Goal: Check status: Check status

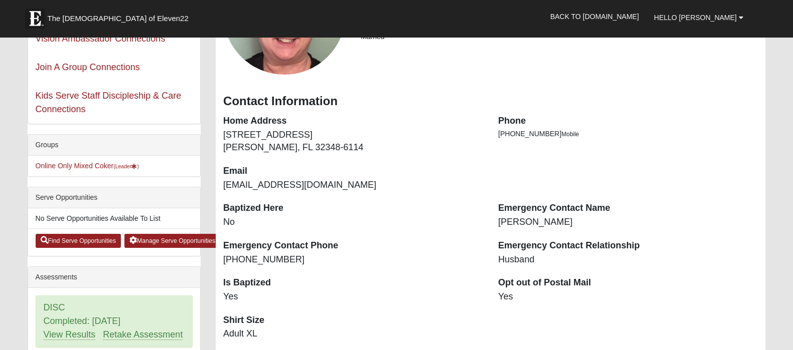
scroll to position [188, 0]
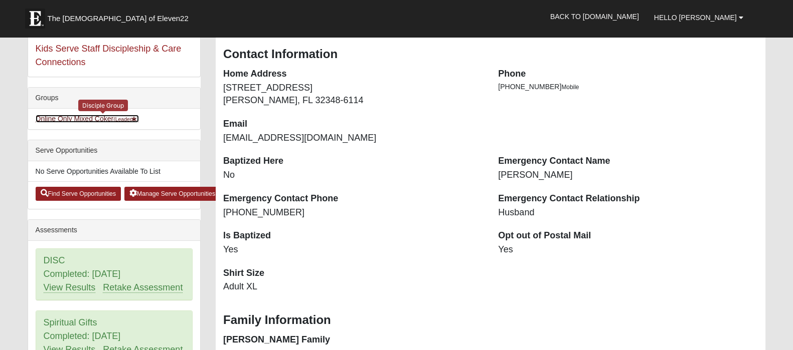
click at [92, 123] on link "Online Only Mixed Coker (Leader )" at bounding box center [87, 119] width 103 height 8
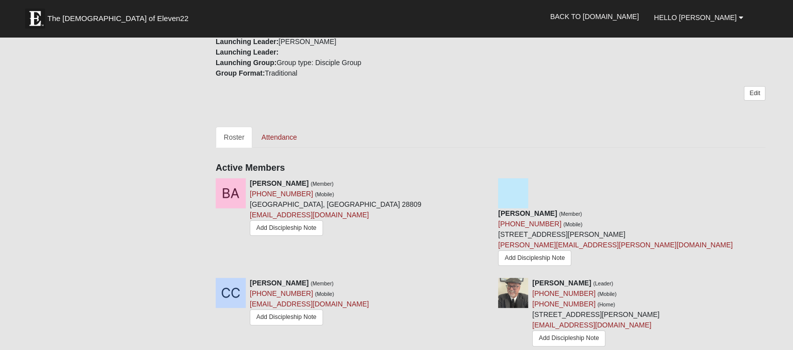
scroll to position [313, 0]
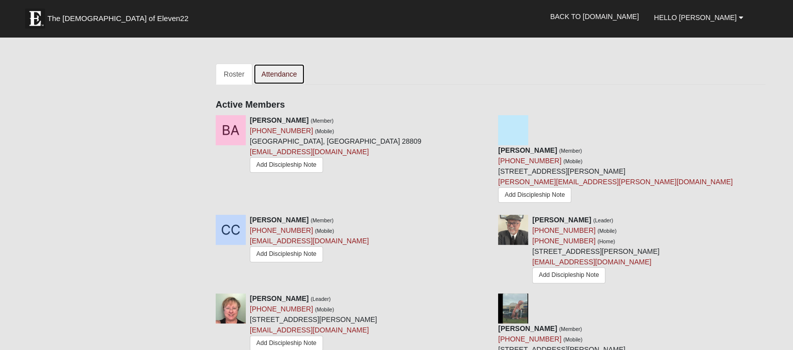
click at [272, 85] on link "Attendance" at bounding box center [279, 74] width 52 height 21
